Goal: Task Accomplishment & Management: Use online tool/utility

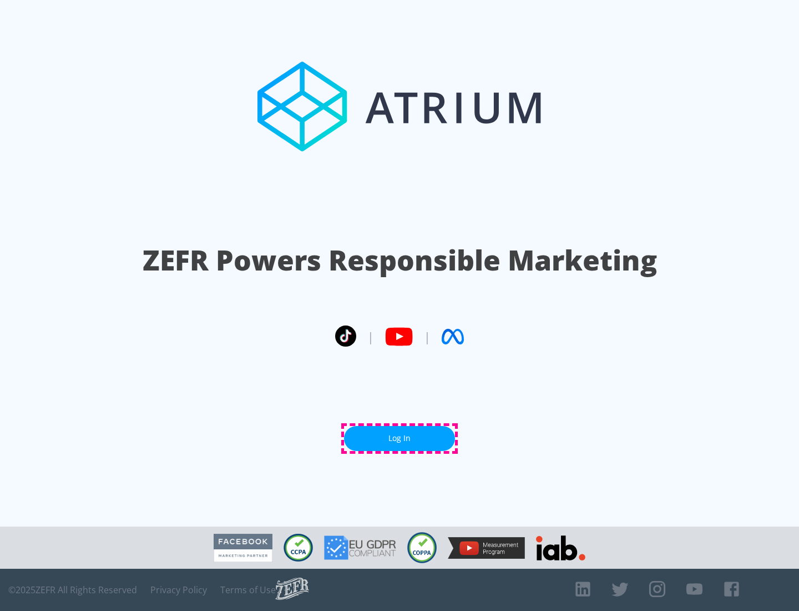
click at [400, 438] on link "Log In" at bounding box center [399, 438] width 111 height 25
